Goal: Transaction & Acquisition: Download file/media

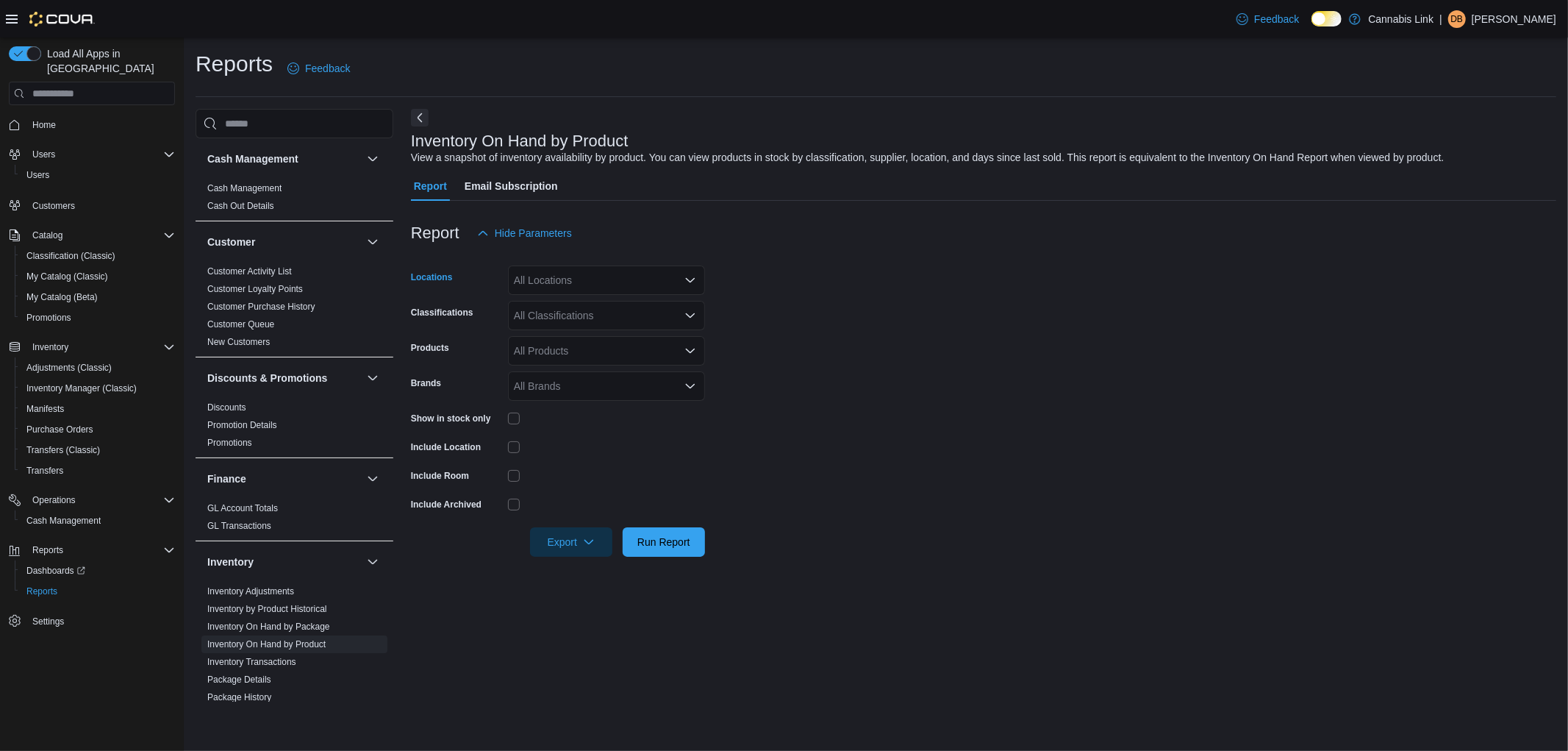
click at [656, 288] on div "All Locations" at bounding box center [607, 280] width 197 height 29
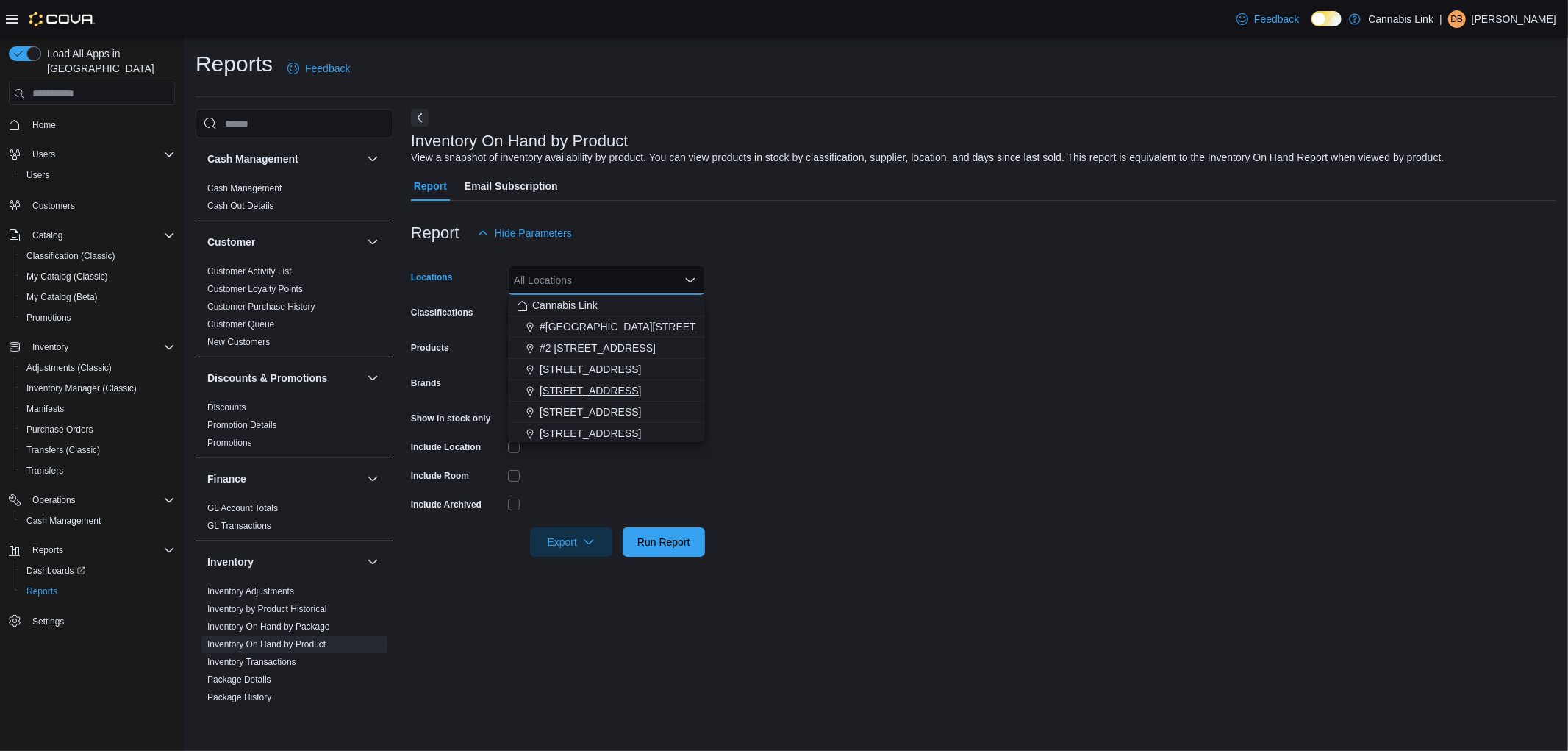
click at [627, 395] on span "[STREET_ADDRESS]" at bounding box center [590, 391] width 101 height 15
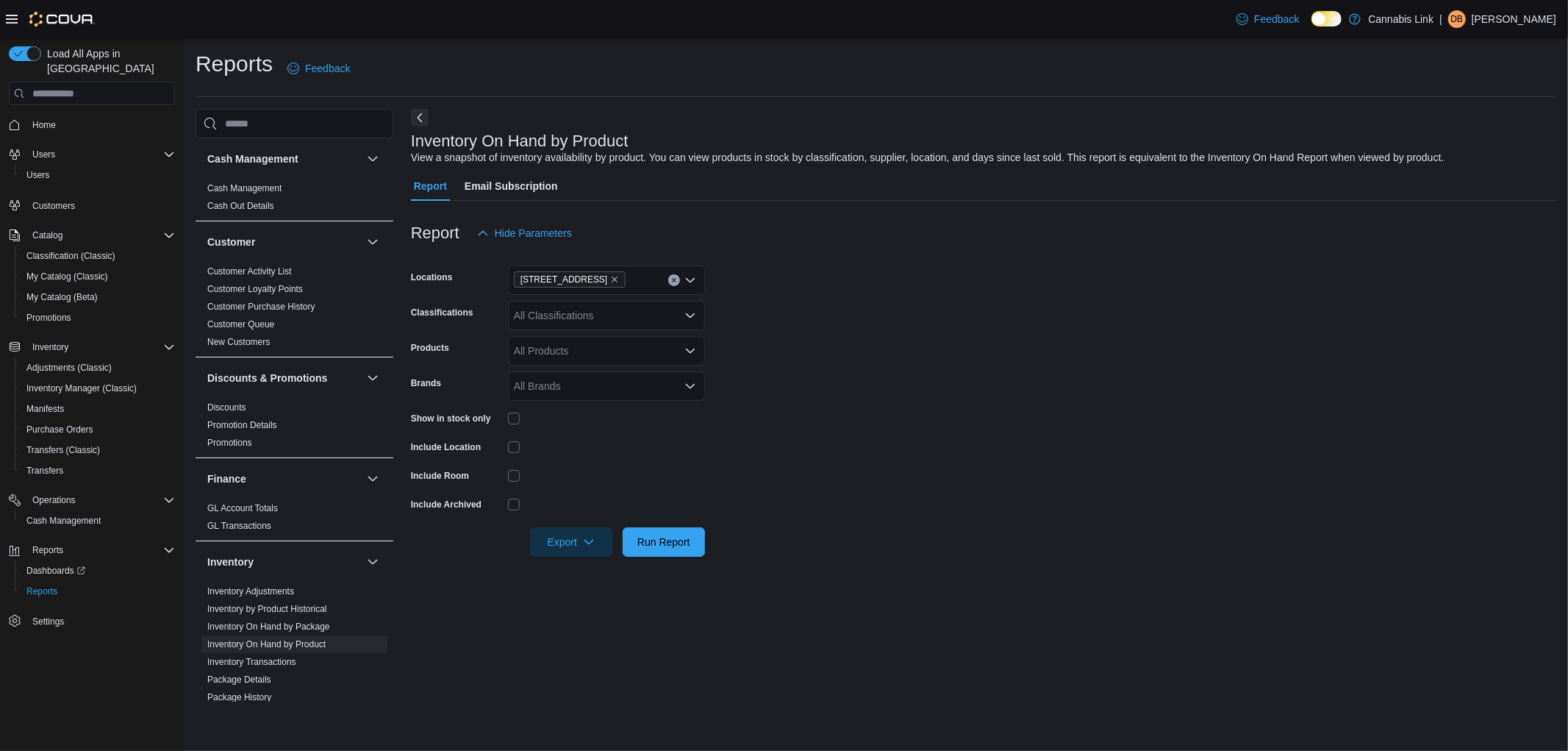
click at [818, 379] on form "Locations [STREET_ADDRESS] Classifications All Classifications Products All Pro…" at bounding box center [983, 403] width 1145 height 309
click at [576, 533] on span "Export" at bounding box center [571, 541] width 64 height 29
click at [582, 572] on span "Export to Excel" at bounding box center [574, 571] width 66 height 12
click at [589, 539] on icon "button" at bounding box center [588, 540] width 12 height 12
click at [582, 566] on span "Export to Excel" at bounding box center [574, 571] width 66 height 12
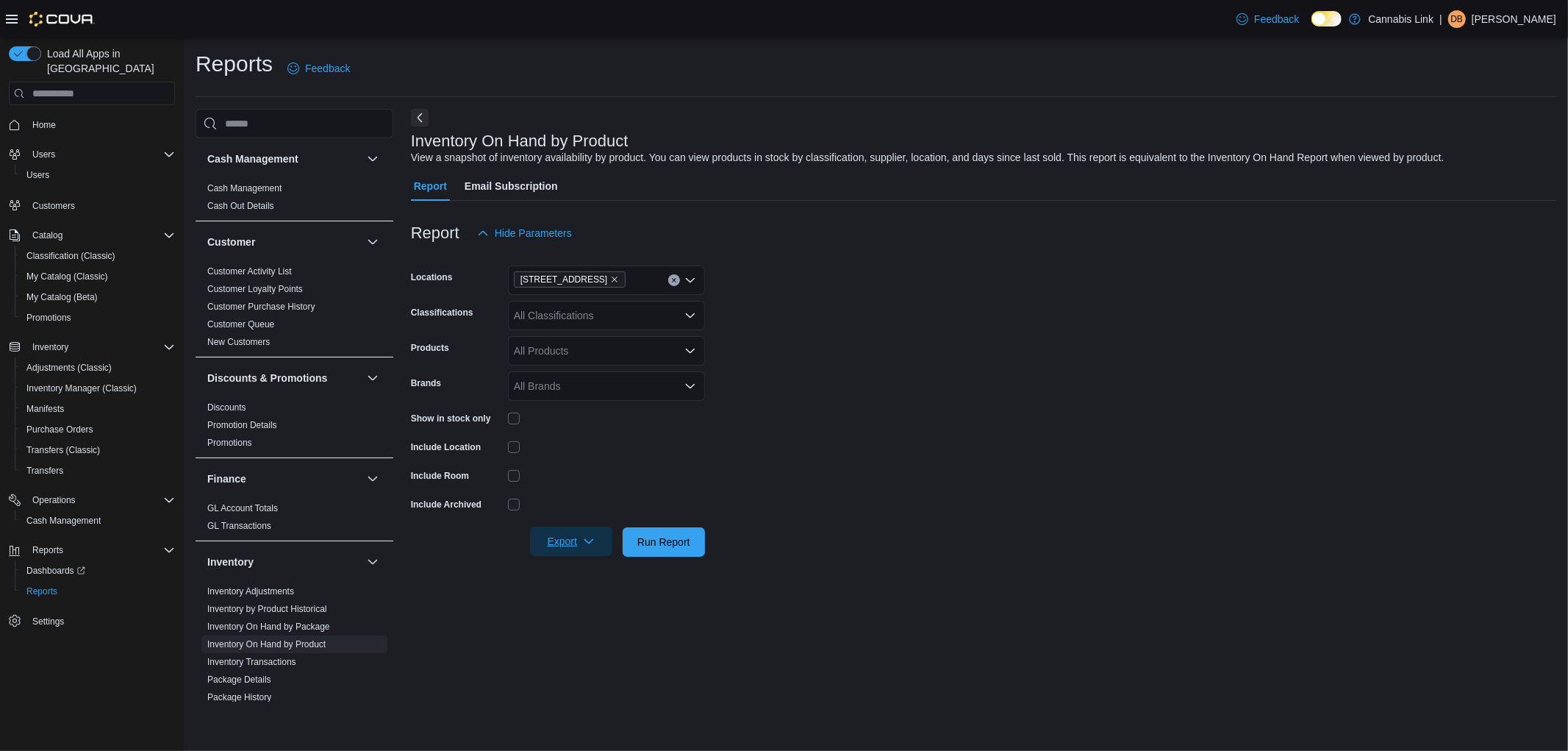
click at [597, 538] on span "Export" at bounding box center [571, 541] width 64 height 29
click at [600, 569] on span "Export to Excel" at bounding box center [574, 571] width 66 height 12
